Goal: Use online tool/utility: Utilize a website feature to perform a specific function

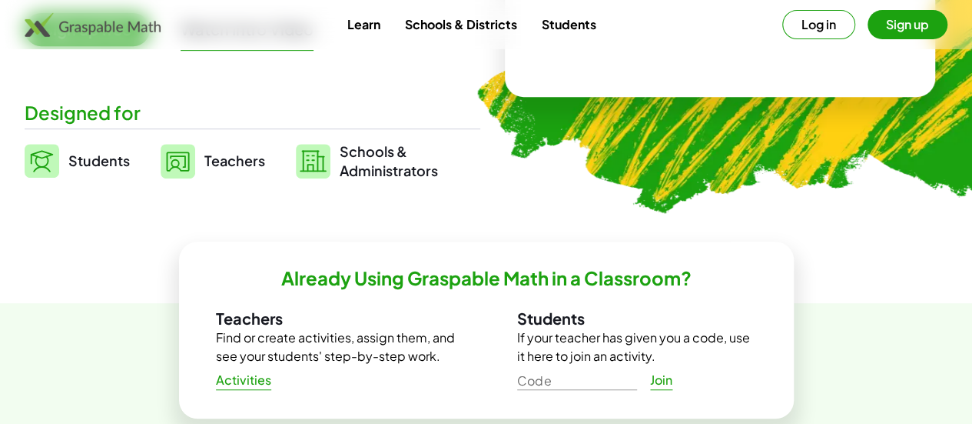
scroll to position [298, 0]
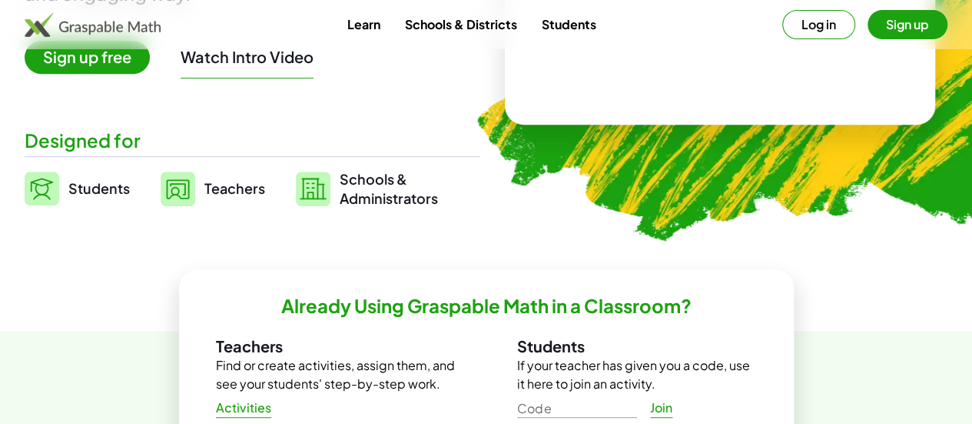
click at [127, 191] on span "Students" at bounding box center [99, 188] width 62 height 18
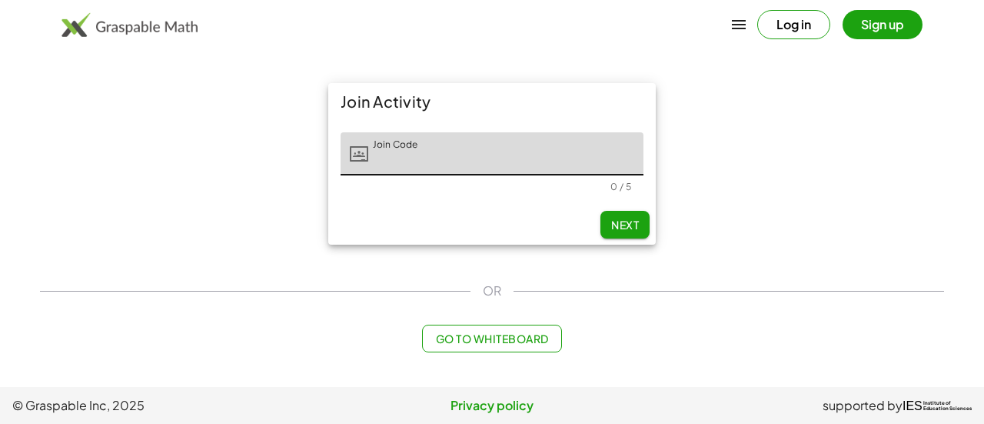
click at [494, 351] on button "Go to Whiteboard" at bounding box center [491, 338] width 139 height 28
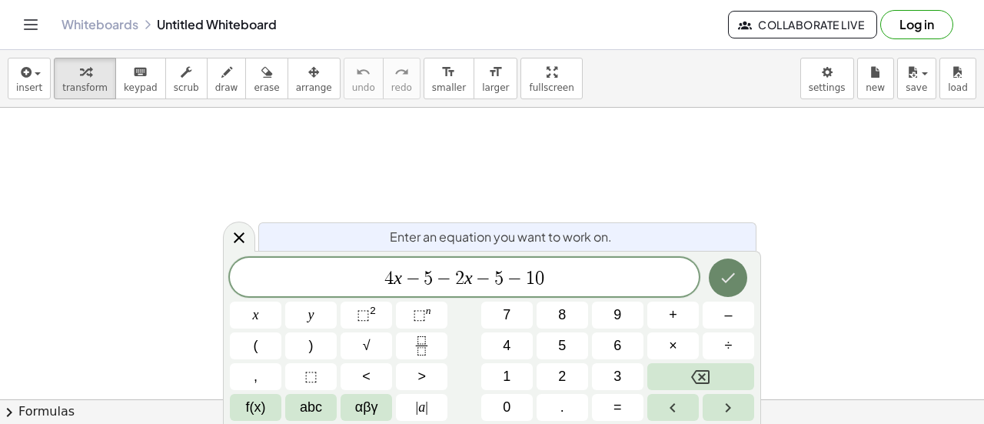
click at [723, 264] on button "Done" at bounding box center [728, 277] width 38 height 38
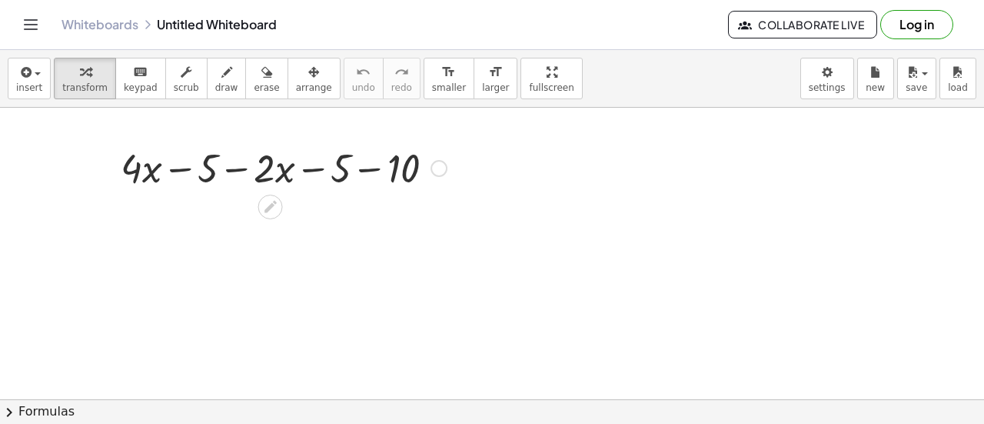
click at [160, 183] on div at bounding box center [283, 167] width 341 height 52
click at [155, 181] on div at bounding box center [283, 167] width 341 height 52
click at [214, 178] on div at bounding box center [283, 167] width 341 height 52
click at [253, 173] on div at bounding box center [283, 167] width 341 height 52
drag, startPoint x: 276, startPoint y: 167, endPoint x: 272, endPoint y: 158, distance: 10.0
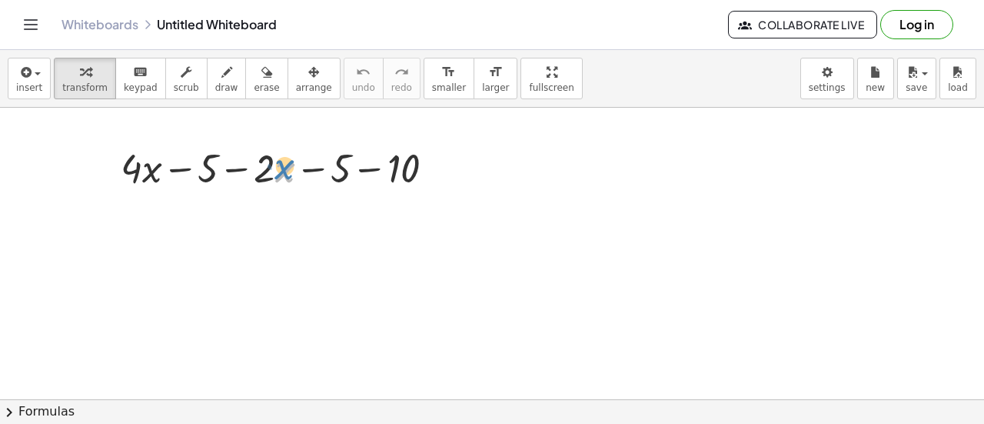
click at [272, 158] on div at bounding box center [283, 167] width 341 height 52
drag, startPoint x: 149, startPoint y: 176, endPoint x: 396, endPoint y: 175, distance: 246.8
click at [396, 175] on div at bounding box center [283, 167] width 341 height 52
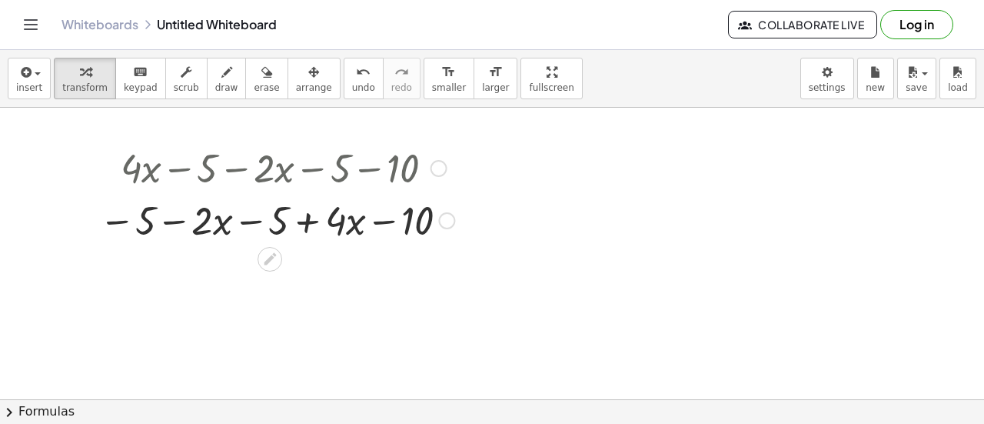
click at [181, 235] on div at bounding box center [276, 219] width 371 height 52
click at [161, 226] on div at bounding box center [276, 219] width 371 height 52
click at [135, 219] on div at bounding box center [276, 219] width 371 height 52
click at [201, 224] on div at bounding box center [276, 219] width 371 height 52
click at [262, 264] on icon at bounding box center [270, 259] width 16 height 16
